Goal: Information Seeking & Learning: Learn about a topic

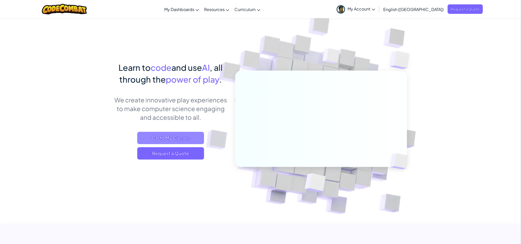
click at [165, 136] on span "Go to My Classes" at bounding box center [170, 138] width 67 height 12
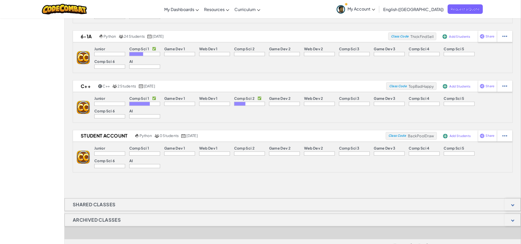
scroll to position [259, 0]
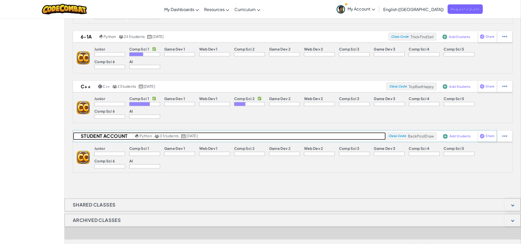
click at [244, 136] on link "Student Account Python 0 Students [DATE]" at bounding box center [229, 137] width 313 height 8
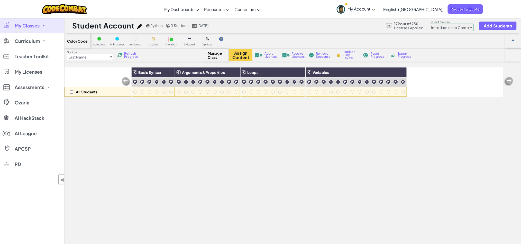
click at [444, 28] on select "Junior Introduction to Computer Science Game Development 1 Web Development 1 Co…" at bounding box center [452, 28] width 44 height 8
select select "5632661322961295f9428638"
click at [430, 24] on select "Junior Introduction to Computer Science Game Development 1 Web Development 1 Co…" at bounding box center [452, 28] width 44 height 8
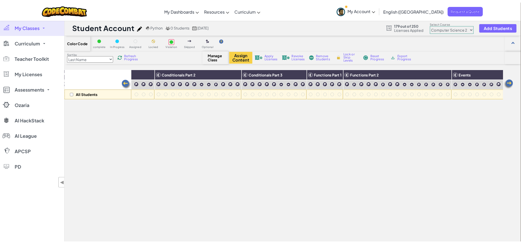
scroll to position [0, 92]
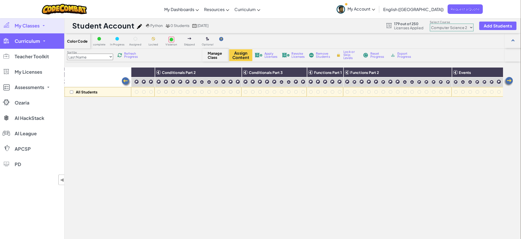
click at [37, 37] on link "Curriculum" at bounding box center [32, 40] width 64 height 15
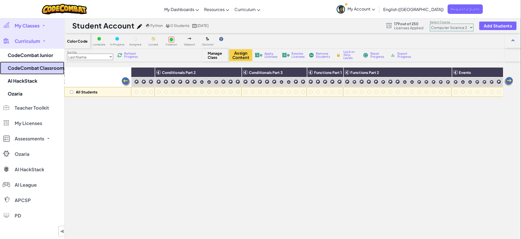
click at [51, 68] on link "CodeCombat Classroom" at bounding box center [32, 68] width 64 height 13
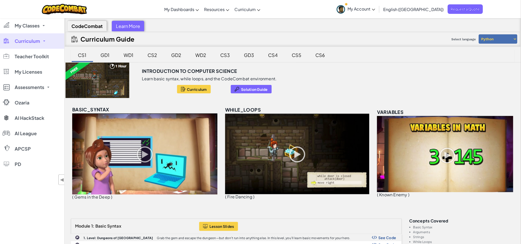
click at [153, 56] on div "CS2" at bounding box center [153, 55] width 20 height 12
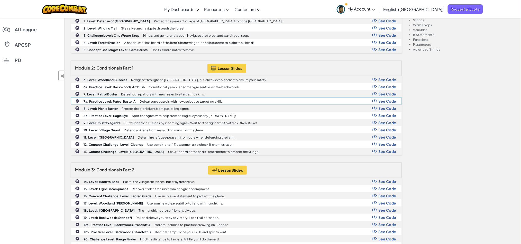
scroll to position [104, 0]
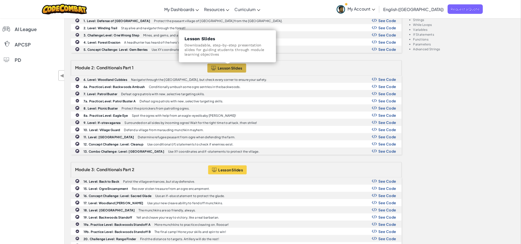
click at [228, 68] on span "Lesson Slides" at bounding box center [230, 68] width 25 height 4
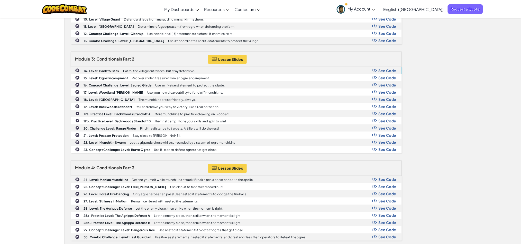
scroll to position [215, 0]
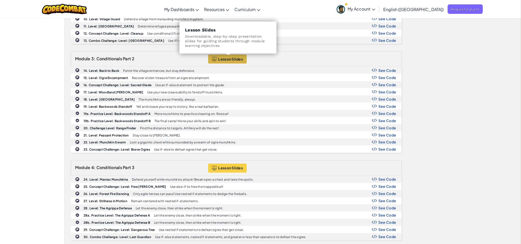
click at [225, 57] on span "Lesson Slides" at bounding box center [230, 59] width 25 height 4
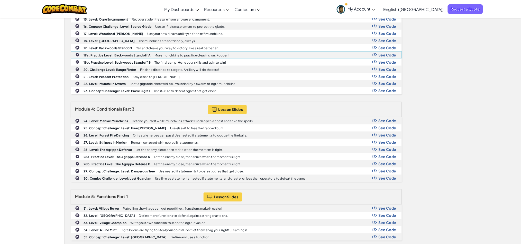
scroll to position [277, 0]
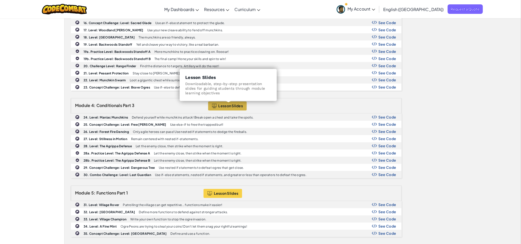
click at [225, 107] on span "Lesson Slides" at bounding box center [230, 106] width 25 height 4
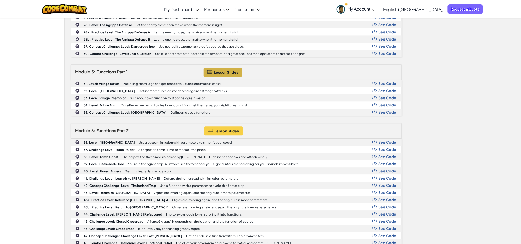
scroll to position [399, 0]
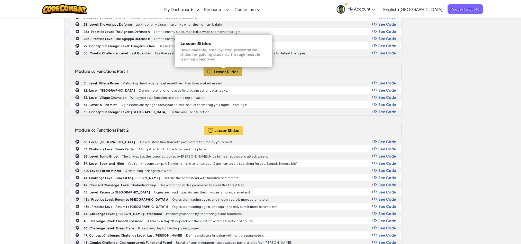
click at [224, 70] on button "Lesson Slides" at bounding box center [222, 71] width 39 height 9
click at [217, 73] on span "Lesson Slides" at bounding box center [226, 72] width 25 height 4
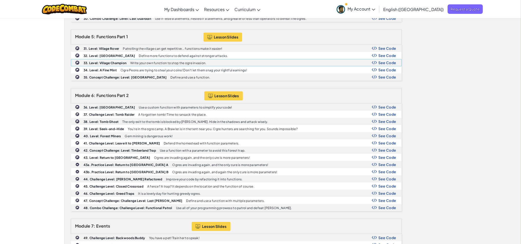
scroll to position [434, 0]
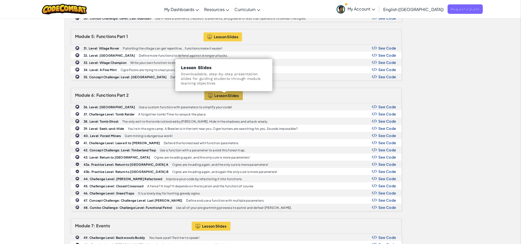
click at [220, 94] on span "Lesson Slides" at bounding box center [227, 96] width 25 height 4
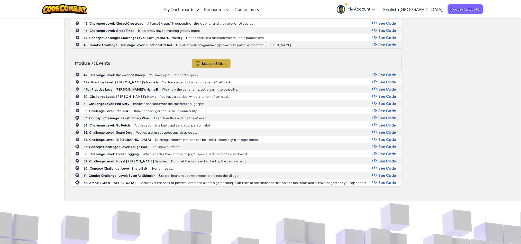
scroll to position [598, 0]
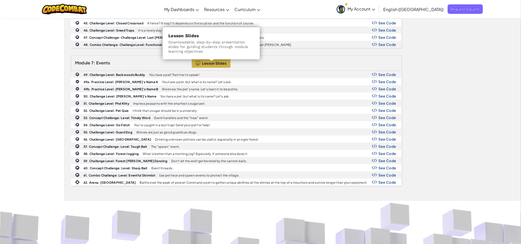
click at [219, 63] on span "Lesson Slides" at bounding box center [214, 63] width 25 height 4
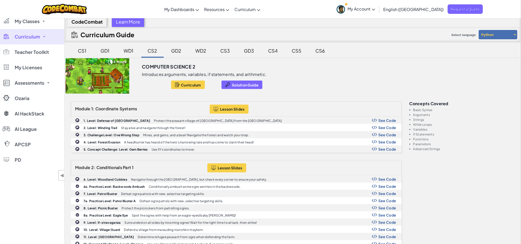
scroll to position [1, 0]
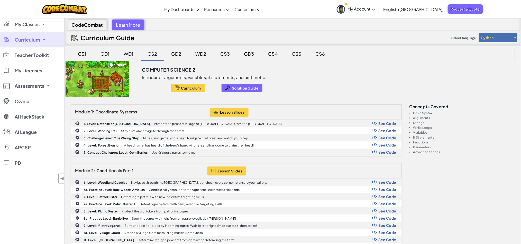
click at [221, 53] on div "CS3" at bounding box center [225, 54] width 20 height 12
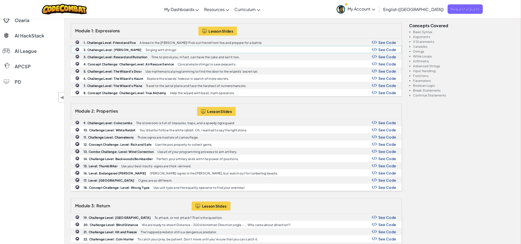
scroll to position [83, 0]
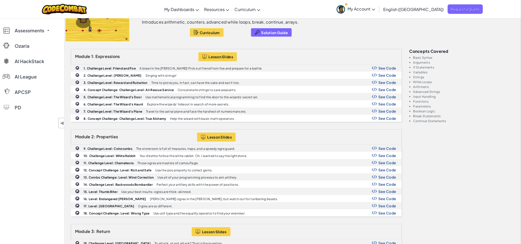
scroll to position [56, 0]
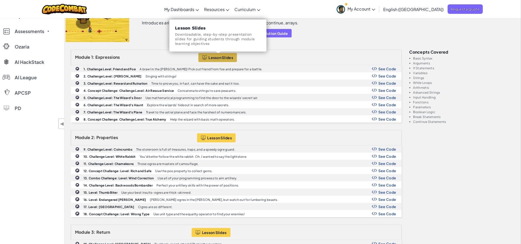
click at [214, 59] on span "Lesson Slides" at bounding box center [221, 57] width 25 height 4
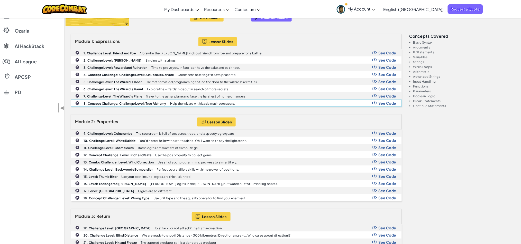
scroll to position [72, 0]
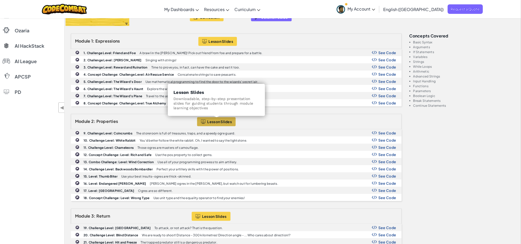
click at [220, 122] on span "Lesson Slides" at bounding box center [219, 122] width 25 height 4
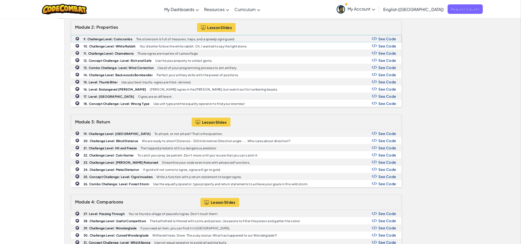
scroll to position [167, 0]
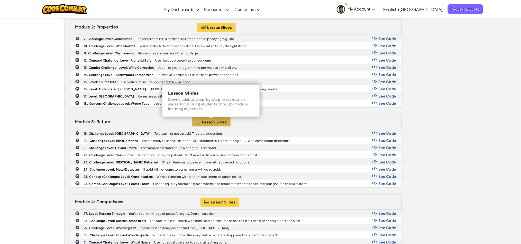
click at [220, 123] on span "Lesson Slides" at bounding box center [214, 122] width 25 height 4
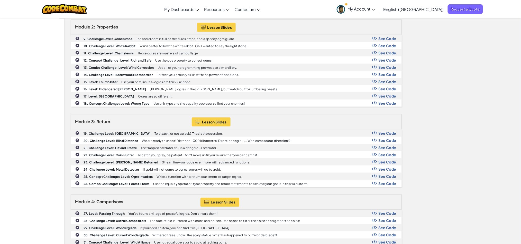
scroll to position [0, 0]
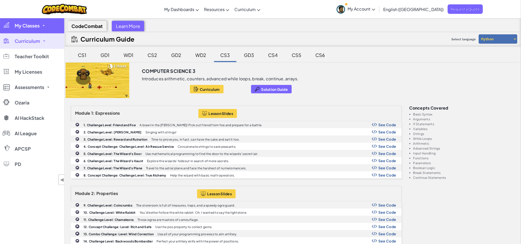
click at [34, 31] on link "My Classes" at bounding box center [32, 25] width 64 height 15
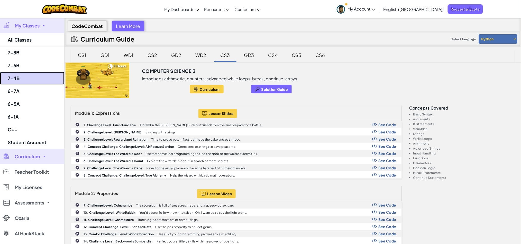
click at [24, 80] on link "7-4B" at bounding box center [32, 78] width 64 height 13
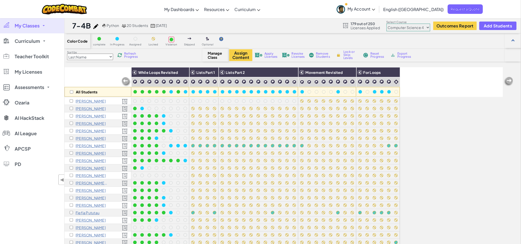
click at [34, 28] on span "My Classes" at bounding box center [27, 25] width 25 height 5
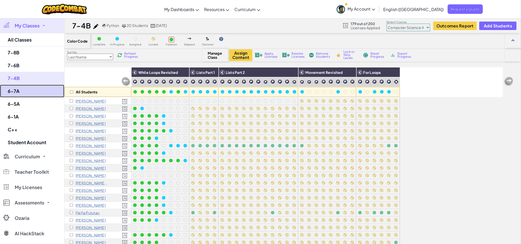
click at [31, 92] on link "6-7A" at bounding box center [32, 91] width 64 height 13
select select "560f1a9f22961295f9427742"
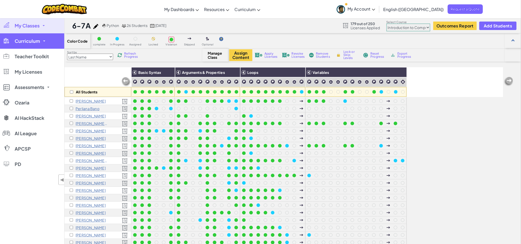
click at [29, 43] on span "Curriculum" at bounding box center [27, 41] width 25 height 5
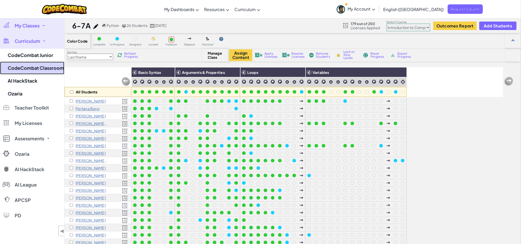
click at [33, 68] on link "CodeCombat Classroom" at bounding box center [32, 68] width 64 height 13
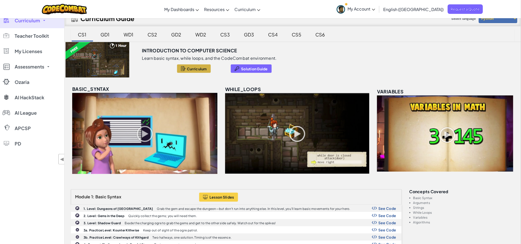
scroll to position [22, 0]
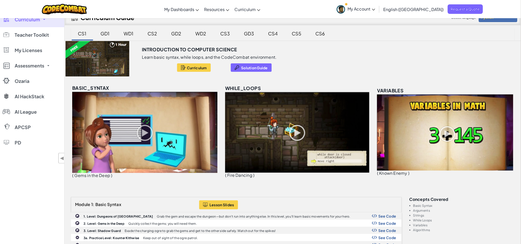
click at [227, 38] on div "CS3" at bounding box center [225, 33] width 20 height 12
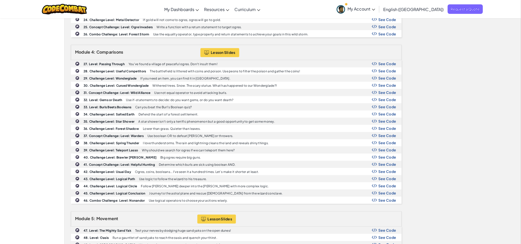
scroll to position [316, 0]
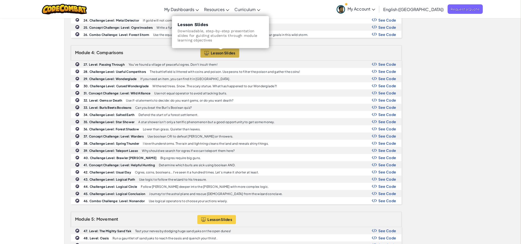
click at [223, 51] on span "Lesson Slides" at bounding box center [223, 53] width 25 height 4
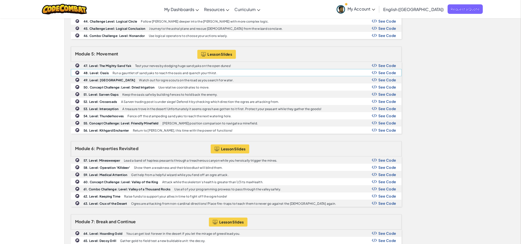
scroll to position [479, 0]
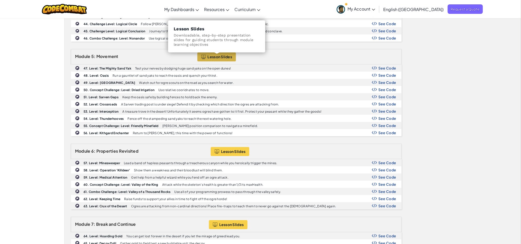
click at [219, 56] on span "Lesson Slides" at bounding box center [220, 57] width 25 height 4
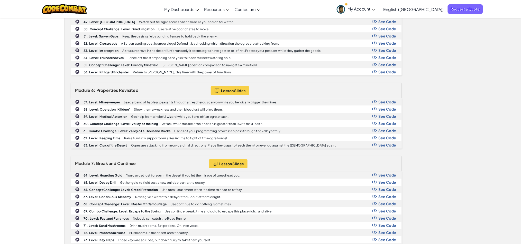
scroll to position [550, 0]
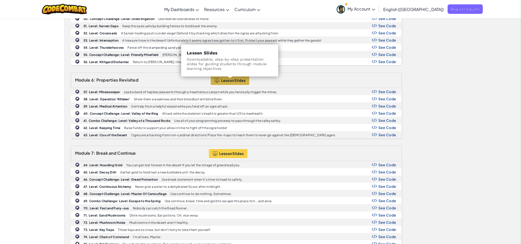
click at [228, 82] on span "Lesson Slides" at bounding box center [233, 80] width 25 height 4
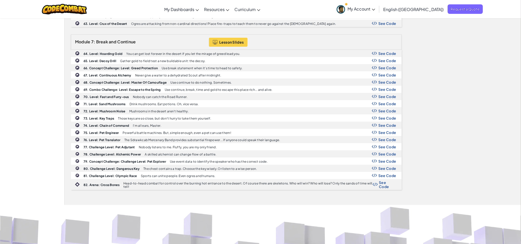
scroll to position [668, 0]
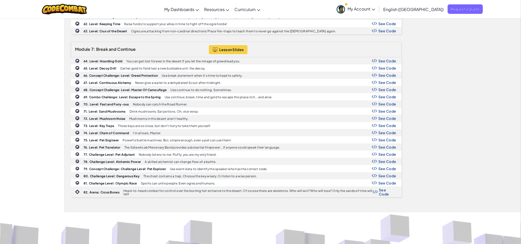
scroll to position [645, 0]
